Goal: Task Accomplishment & Management: Use online tool/utility

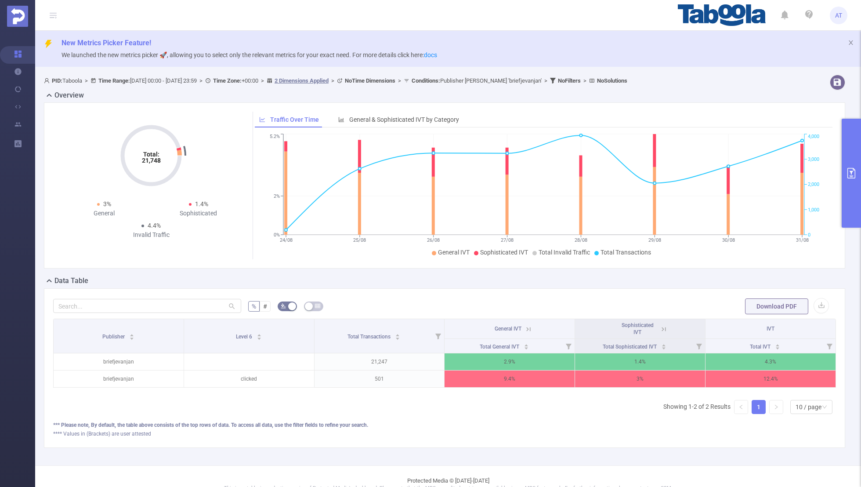
click at [861, 181] on button "primary" at bounding box center [851, 173] width 19 height 109
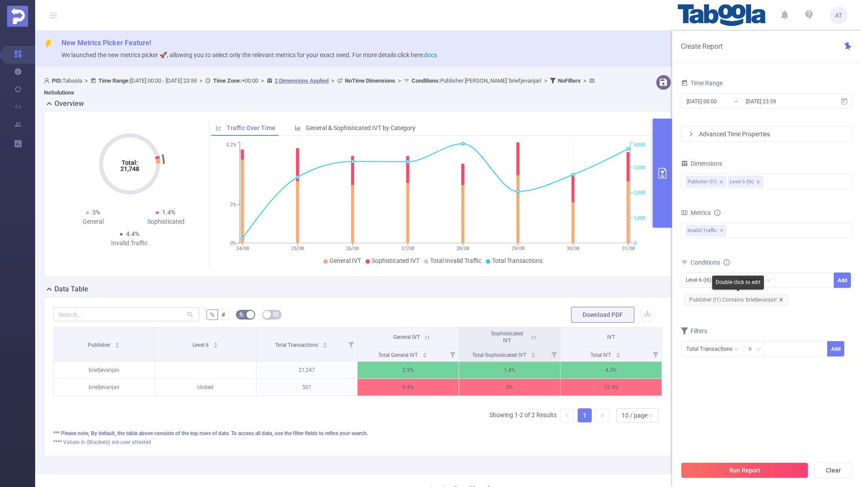
click at [779, 297] on icon "icon: close" at bounding box center [781, 299] width 4 height 4
click at [712, 274] on div "Level 6 (l6)" at bounding box center [702, 280] width 32 height 14
click at [710, 288] on ul "Publisher (l1) Level 6 (l6)" at bounding box center [707, 304] width 53 height 32
click at [697, 295] on li "Publisher (l1)" at bounding box center [707, 297] width 53 height 14
click at [785, 277] on div at bounding box center [804, 280] width 51 height 14
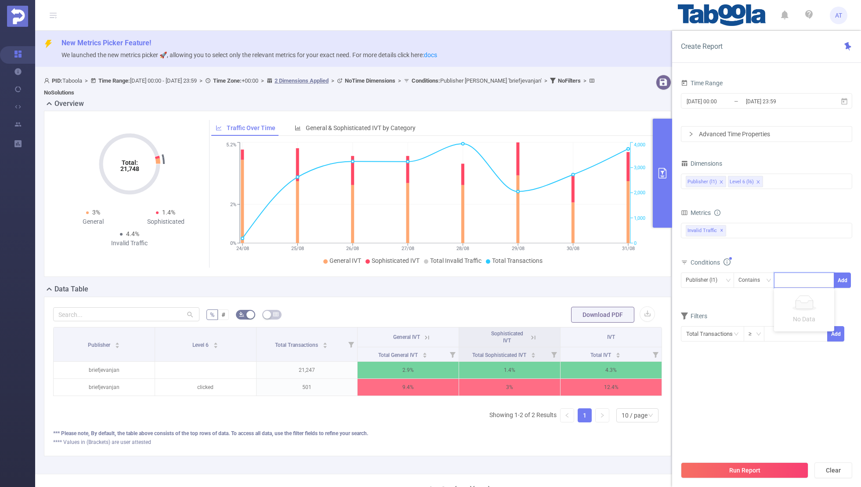
paste input "weddingswhitechannel"
type input "weddingswhitechannel"
click at [846, 277] on button "Add" at bounding box center [842, 279] width 17 height 15
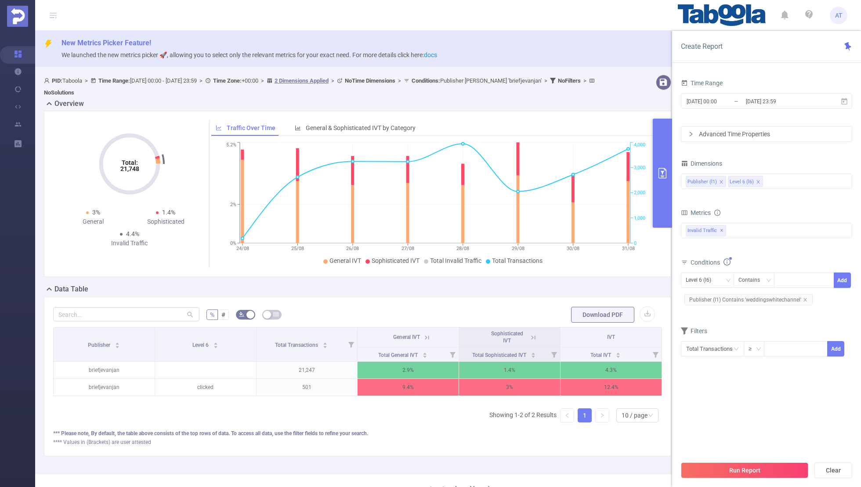
click at [797, 318] on form "Dimensions Publisher (l1) Level 6 (l6) Metrics bp_total bp_adult bp_arms bp_cri…" at bounding box center [766, 262] width 171 height 210
click at [746, 467] on button "Run Report" at bounding box center [744, 470] width 127 height 16
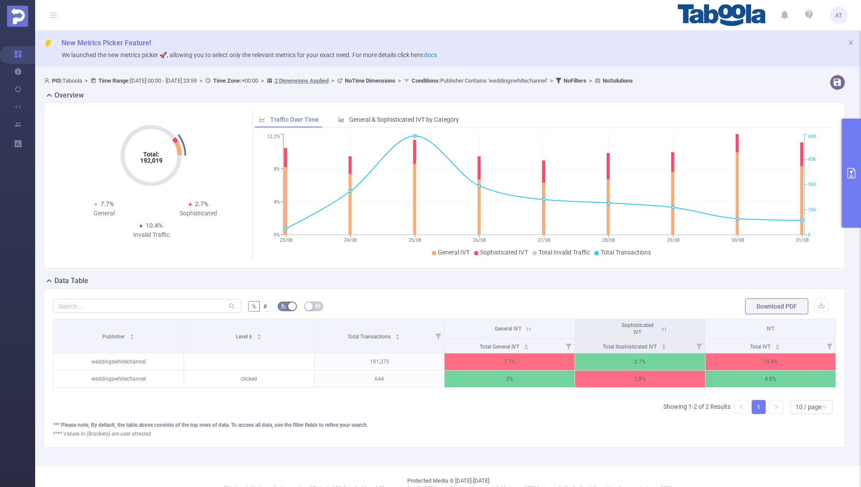
click at [856, 173] on icon "primary" at bounding box center [851, 173] width 11 height 11
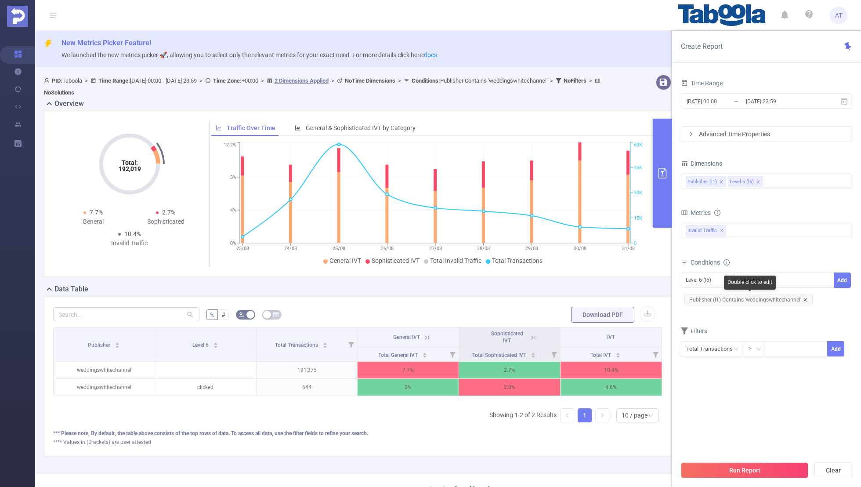
click at [804, 298] on icon "icon: close" at bounding box center [805, 299] width 4 height 4
click at [694, 277] on div "Level 6 (l6)" at bounding box center [702, 280] width 32 height 14
click at [697, 293] on li "Publisher (l1)" at bounding box center [707, 297] width 53 height 14
click at [808, 275] on div at bounding box center [804, 280] width 51 height 14
paste input "palmate-kknsays"
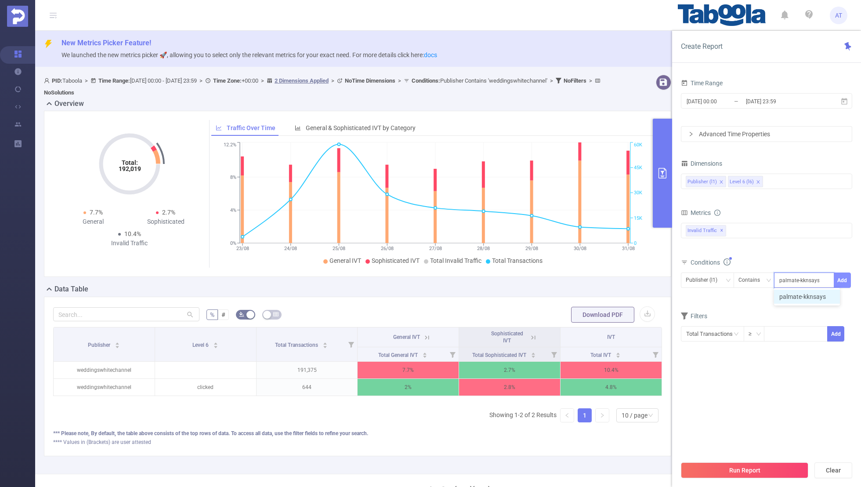
type input "palmate-kknsays"
click at [845, 277] on button "Add" at bounding box center [842, 279] width 17 height 15
click at [755, 331] on div "Filters" at bounding box center [766, 332] width 171 height 14
click at [722, 105] on input "[DATE] 00:00" at bounding box center [721, 101] width 71 height 12
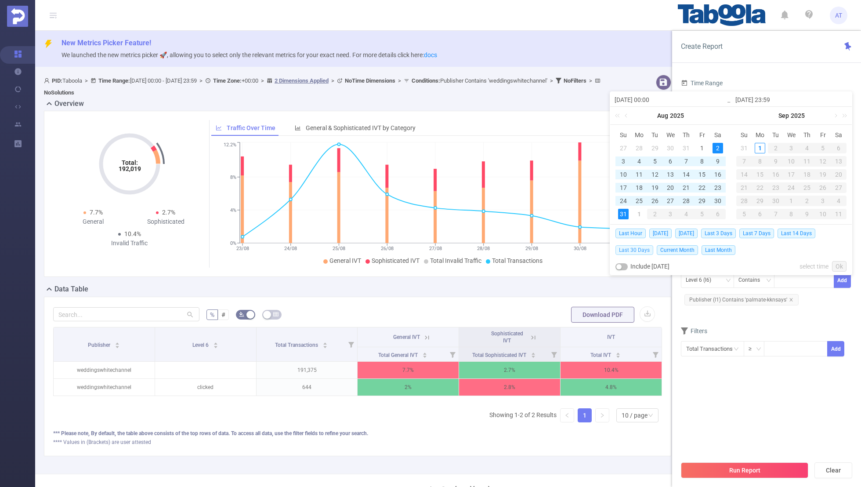
click at [639, 249] on span "Last 30 Days" at bounding box center [635, 250] width 38 height 10
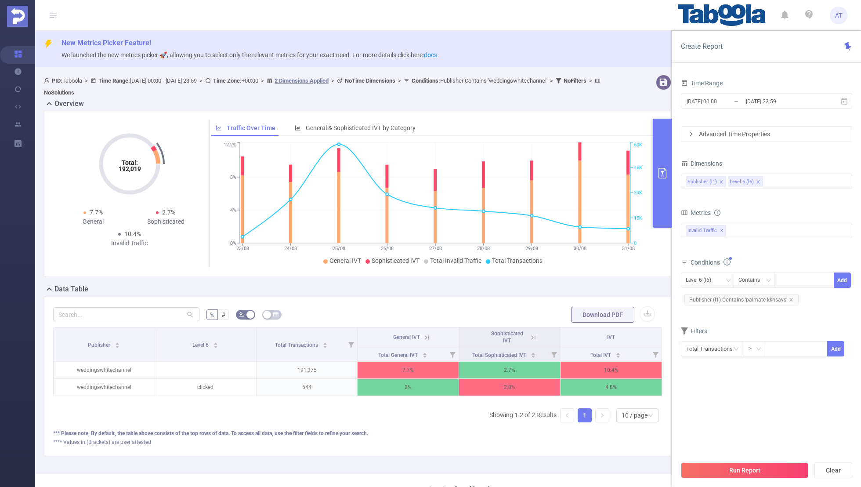
click at [706, 367] on div "Time Range [DATE] 00:00 _ [DATE] 23:59 Advanced Time Properties Dimensions Publ…" at bounding box center [766, 227] width 171 height 301
click at [730, 465] on button "Run Report" at bounding box center [744, 470] width 127 height 16
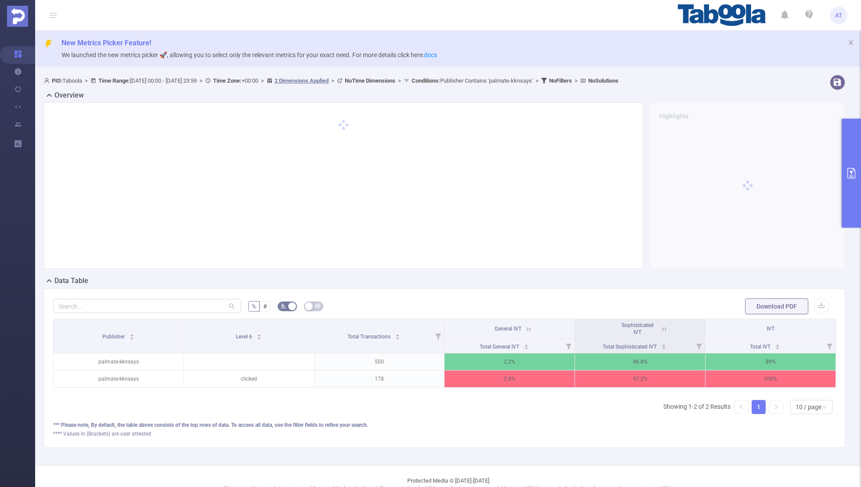
click at [663, 330] on icon at bounding box center [664, 329] width 4 height 4
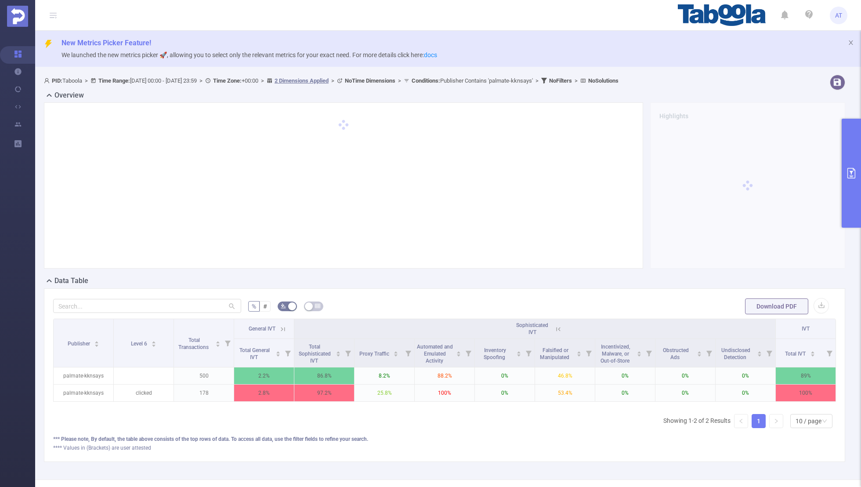
click at [281, 328] on icon at bounding box center [283, 329] width 8 height 8
